Goal: Task Accomplishment & Management: Complete application form

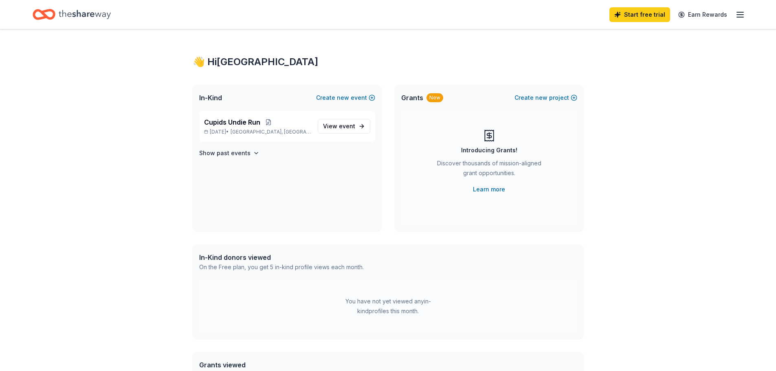
click at [429, 99] on div "New" at bounding box center [435, 97] width 17 height 9
click at [418, 97] on span "Grants" at bounding box center [412, 98] width 22 height 10
click at [246, 130] on span "Dallas, TX" at bounding box center [271, 132] width 80 height 7
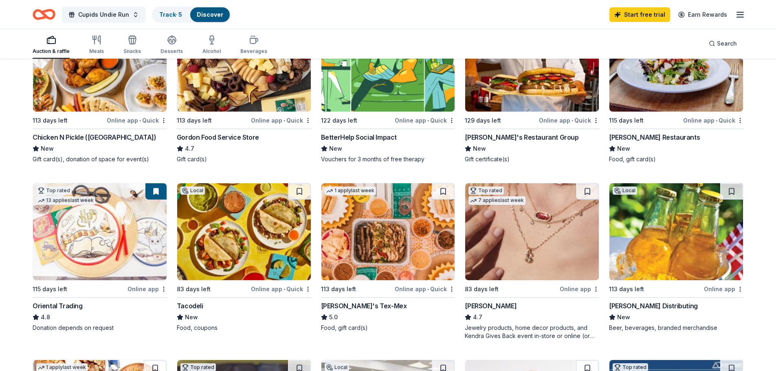
scroll to position [272, 0]
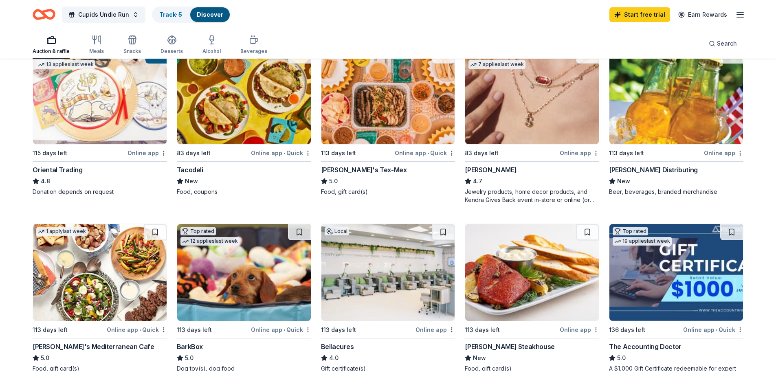
click at [559, 132] on img at bounding box center [532, 95] width 134 height 97
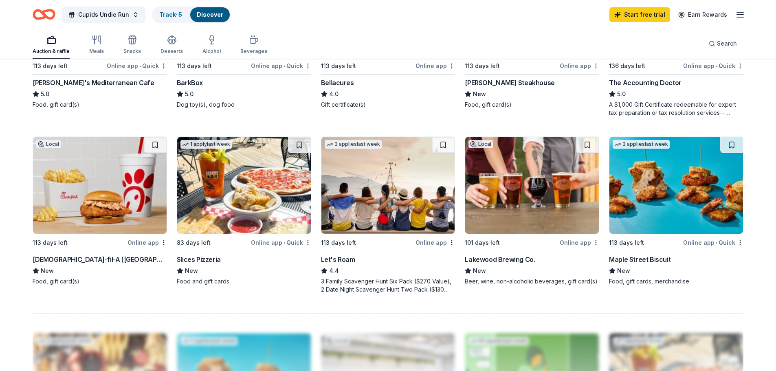
scroll to position [543, 0]
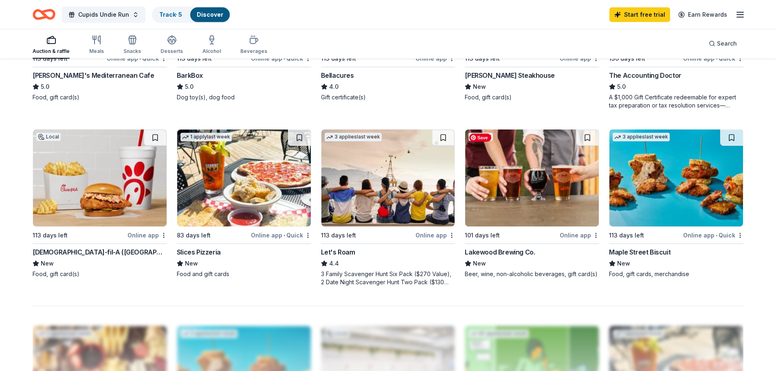
click at [555, 194] on img at bounding box center [532, 178] width 134 height 97
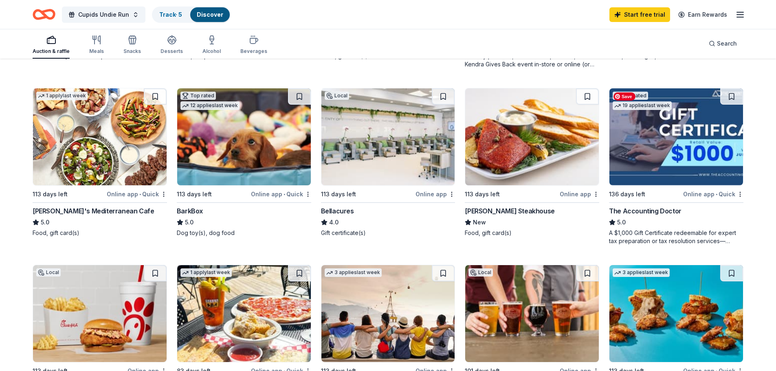
scroll to position [272, 0]
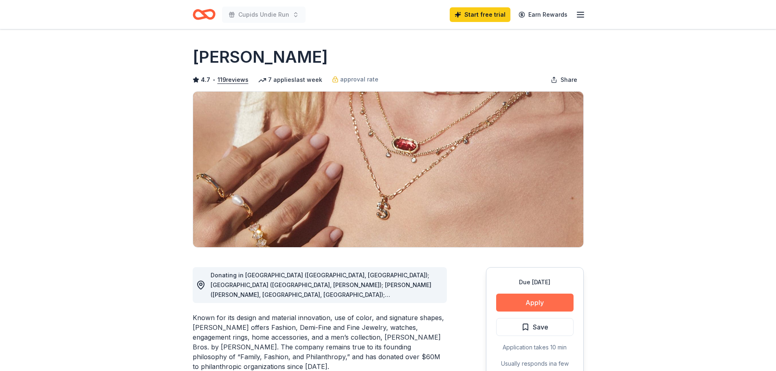
click at [556, 305] on button "Apply" at bounding box center [534, 303] width 77 height 18
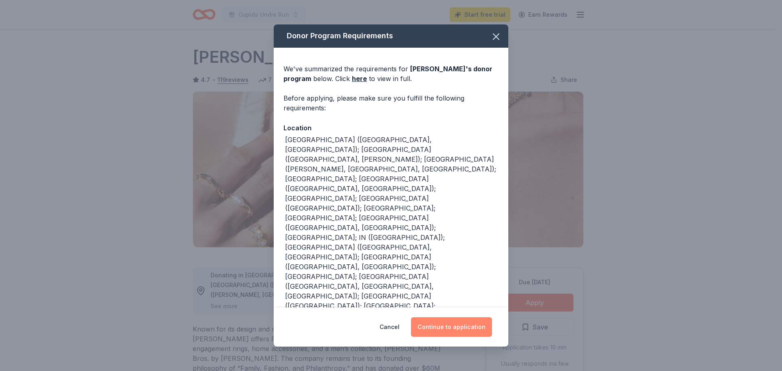
click at [472, 325] on button "Continue to application" at bounding box center [451, 327] width 81 height 20
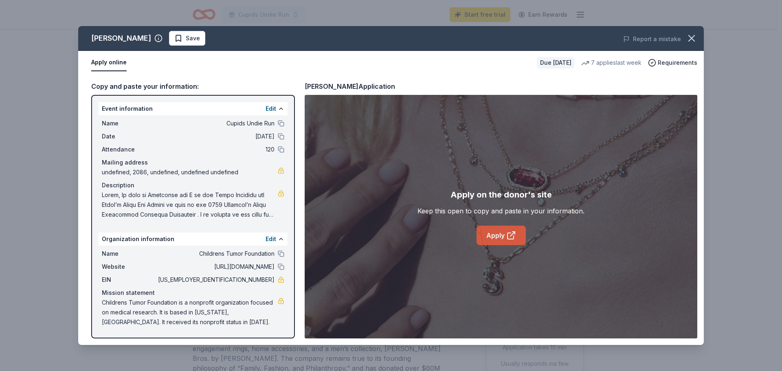
click at [505, 239] on link "Apply" at bounding box center [501, 236] width 49 height 20
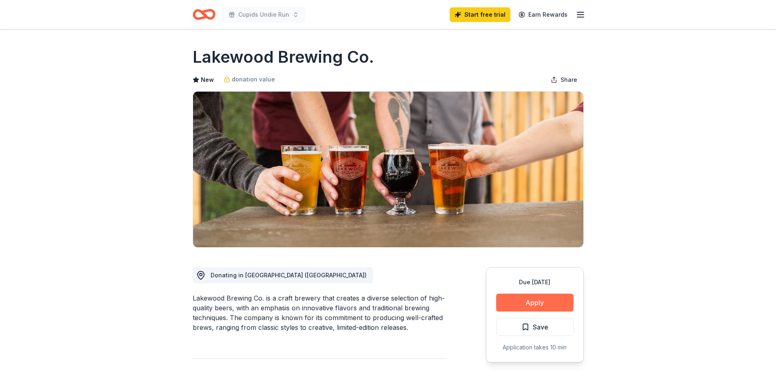
click at [552, 303] on button "Apply" at bounding box center [534, 303] width 77 height 18
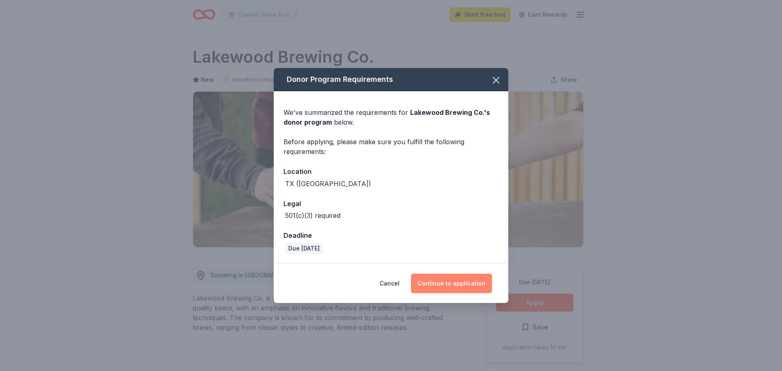
click at [464, 282] on button "Continue to application" at bounding box center [451, 284] width 81 height 20
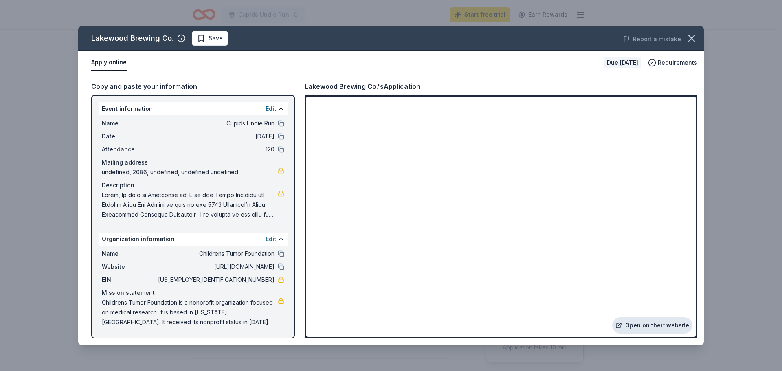
click at [655, 322] on link "Open on their website" at bounding box center [652, 325] width 80 height 16
